Goal: Find specific page/section: Find specific page/section

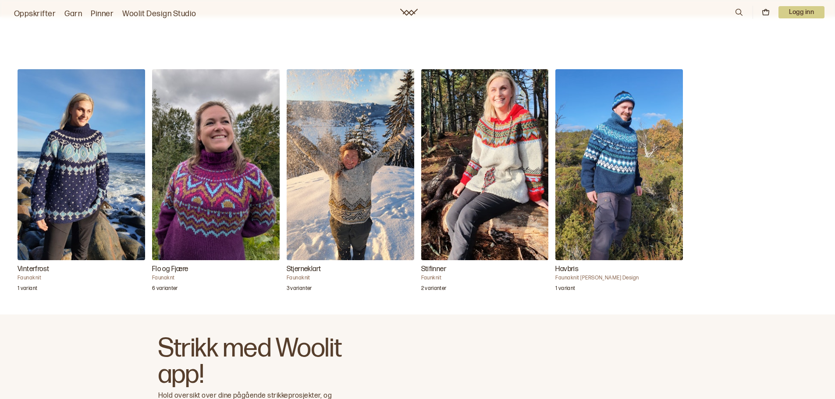
scroll to position [831, 0]
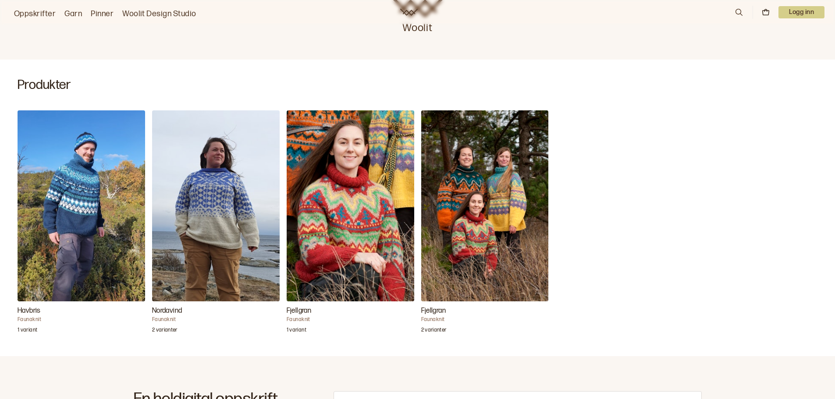
scroll to position [160, 0]
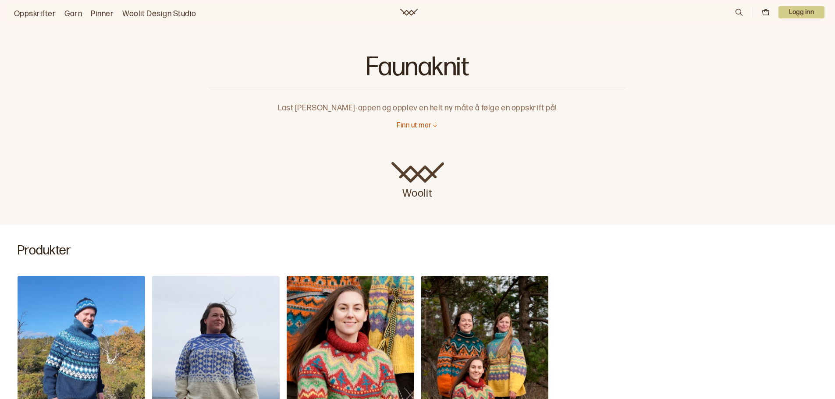
scroll to position [160, 0]
